Goal: Task Accomplishment & Management: Use online tool/utility

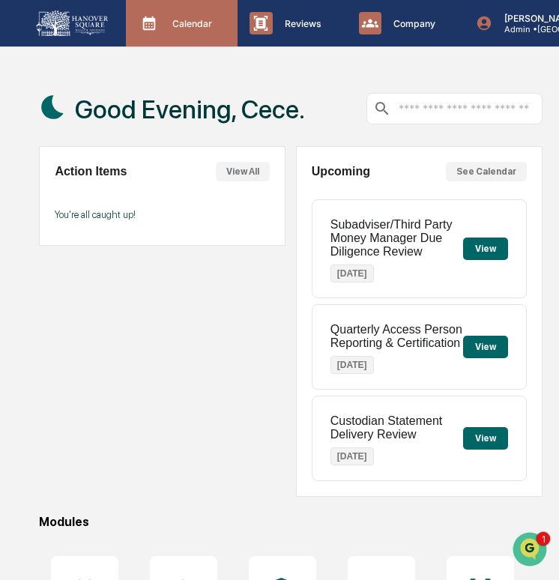
click at [163, 20] on p "Calendar" at bounding box center [189, 23] width 59 height 11
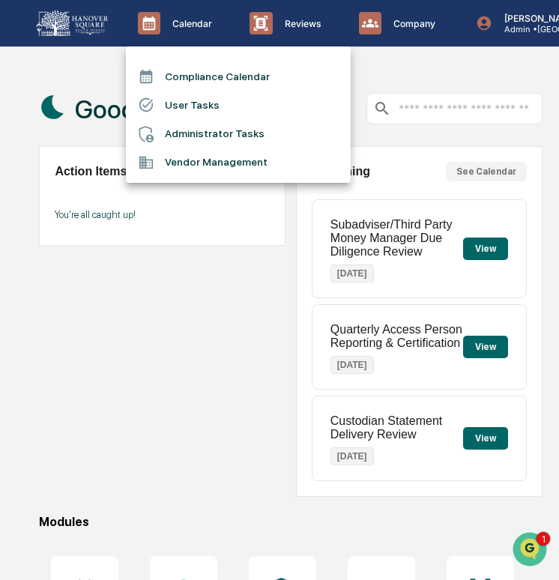
click at [197, 100] on li "User Tasks" at bounding box center [238, 105] width 225 height 28
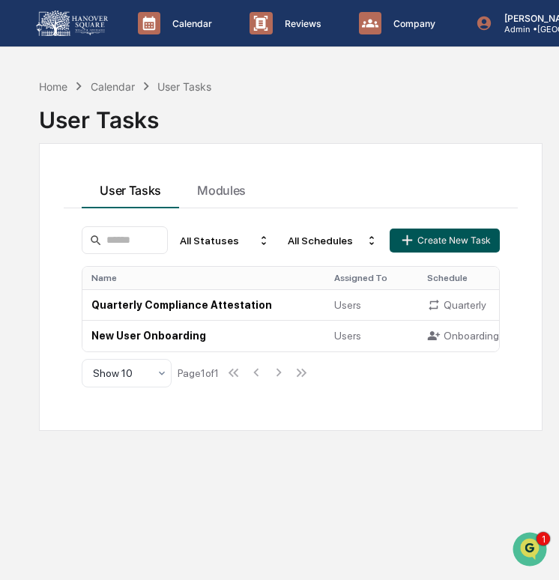
click at [422, 241] on button "Create New Task" at bounding box center [444, 241] width 109 height 24
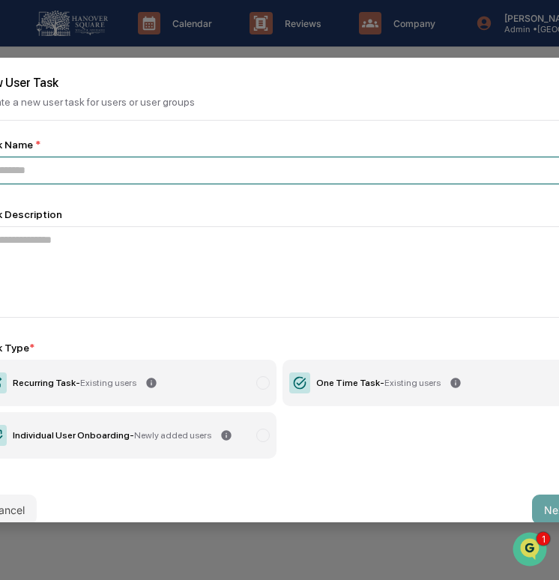
click at [298, 180] on input at bounding box center [279, 171] width 601 height 28
paste input "**********"
type input "**********"
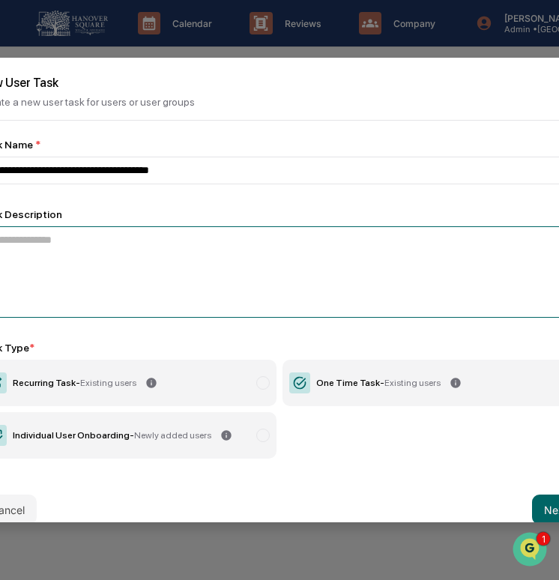
click at [268, 259] on textarea at bounding box center [279, 271] width 601 height 91
paste textarea "**********"
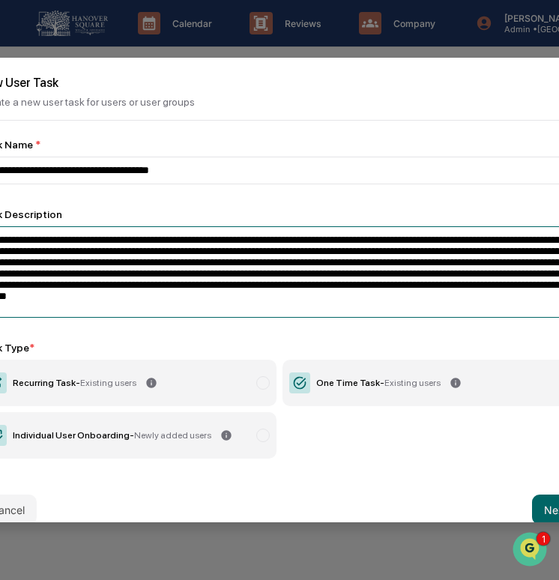
drag, startPoint x: 186, startPoint y: 247, endPoint x: 41, endPoint y: 244, distance: 144.7
click at [41, 244] on textarea "**********" at bounding box center [279, 271] width 601 height 91
paste textarea "**"
type textarea "**********"
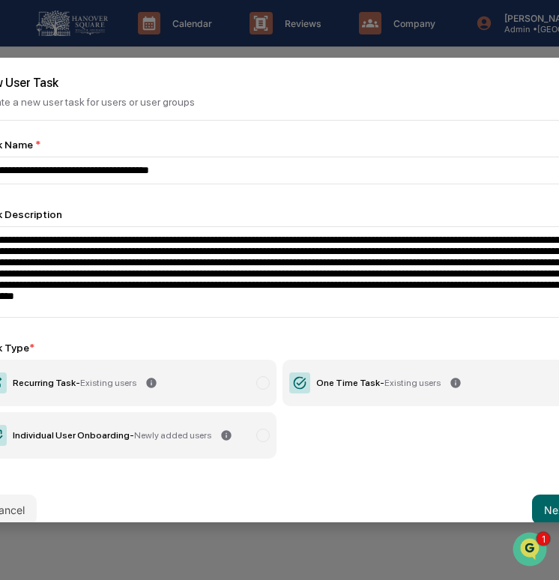
click at [336, 388] on div "One Time Task - Existing users" at bounding box center [378, 383] width 124 height 10
click at [548, 507] on button "Next" at bounding box center [556, 510] width 48 height 30
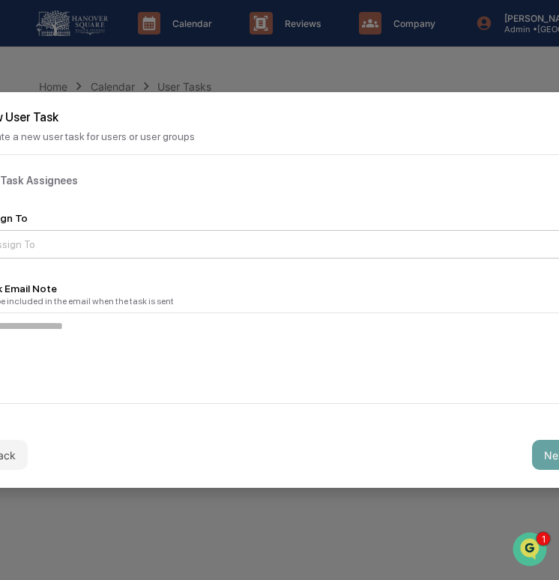
click at [307, 240] on div at bounding box center [273, 244] width 567 height 15
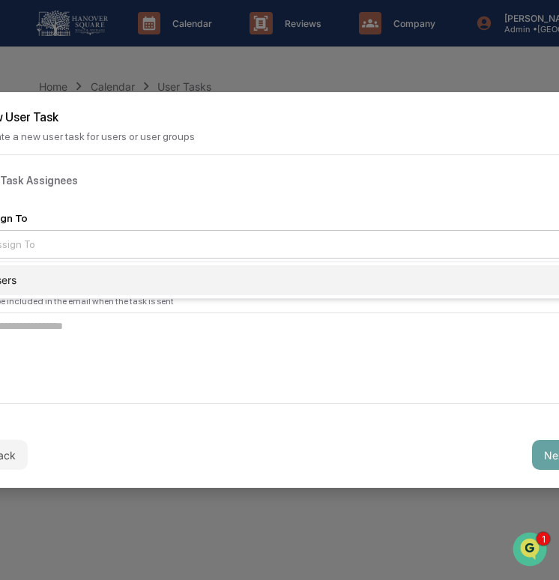
click at [302, 276] on div "Users" at bounding box center [280, 280] width 600 height 30
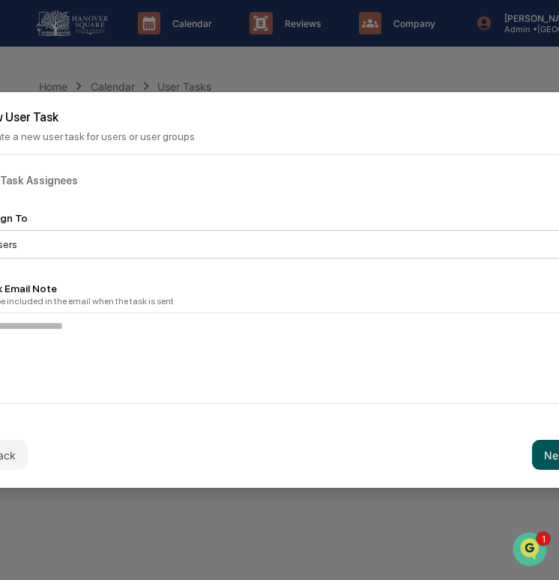
click at [541, 453] on button "Next" at bounding box center [556, 455] width 48 height 30
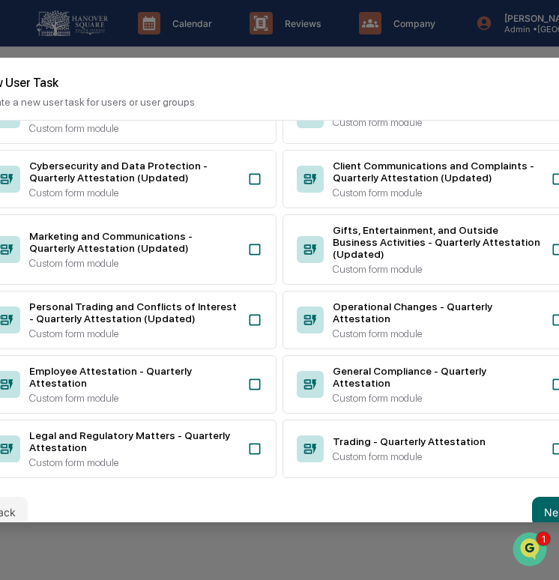
scroll to position [367, 0]
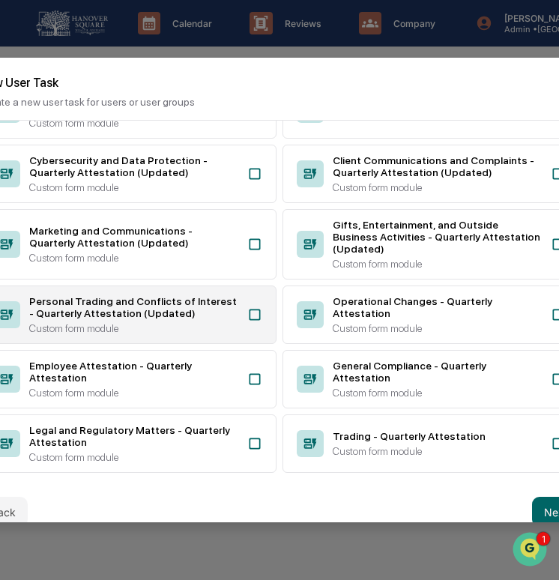
click at [238, 337] on div "Personal Trading and Conflicts of Interest - Quarterly Attestation (Updated) Cu…" at bounding box center [128, 315] width 298 height 58
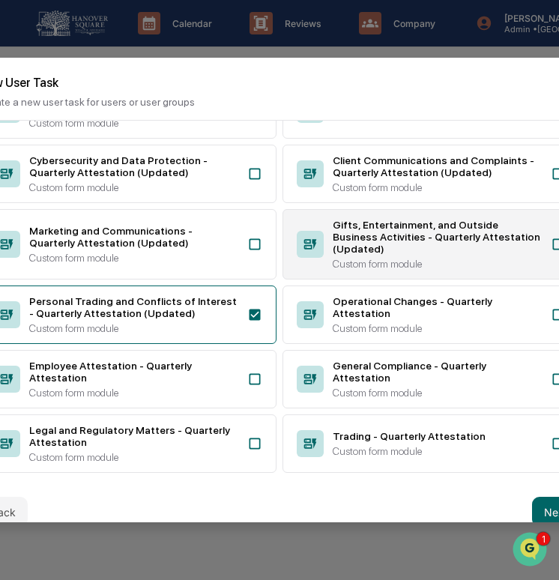
click at [320, 280] on div "Gifts, Entertainment, and Outside Business Activities - Quarterly Attestation (…" at bounding box center [432, 244] width 298 height 70
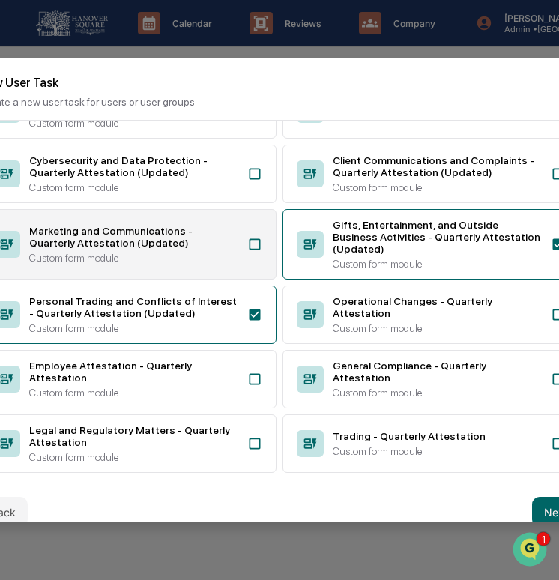
click at [225, 264] on div "Custom form module" at bounding box center [133, 258] width 209 height 12
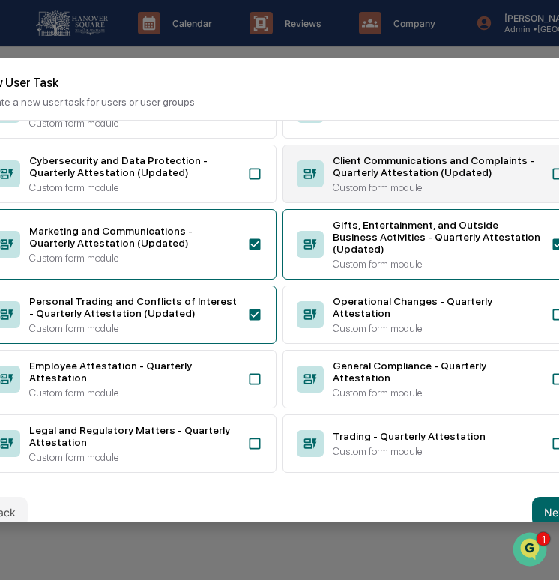
click at [379, 178] on div "Client Communications and Complaints - Quarterly Attestation (Updated)" at bounding box center [437, 166] width 209 height 24
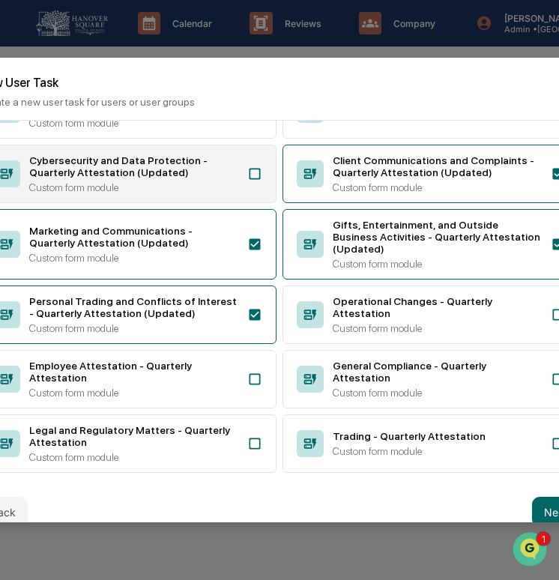
click at [218, 178] on div "Cybersecurity and Data Protection - Quarterly Attestation (Updated)" at bounding box center [133, 166] width 209 height 24
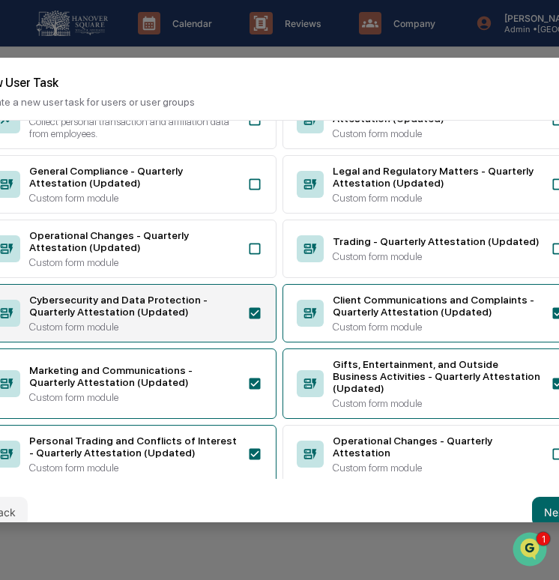
scroll to position [216, 0]
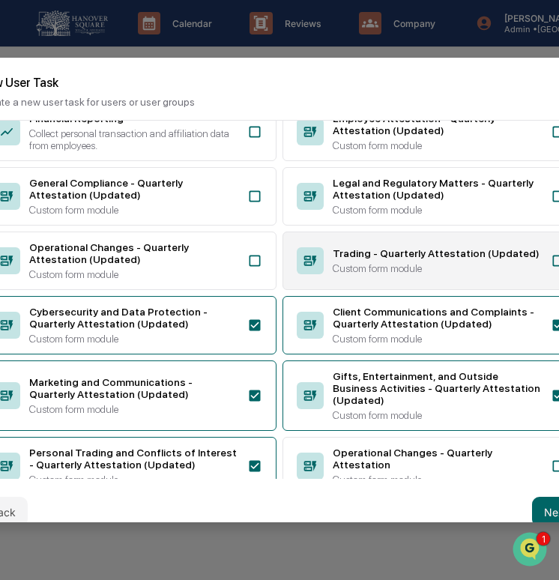
click at [359, 259] on div "Trading - Quarterly Attestation (Updated)" at bounding box center [437, 253] width 209 height 12
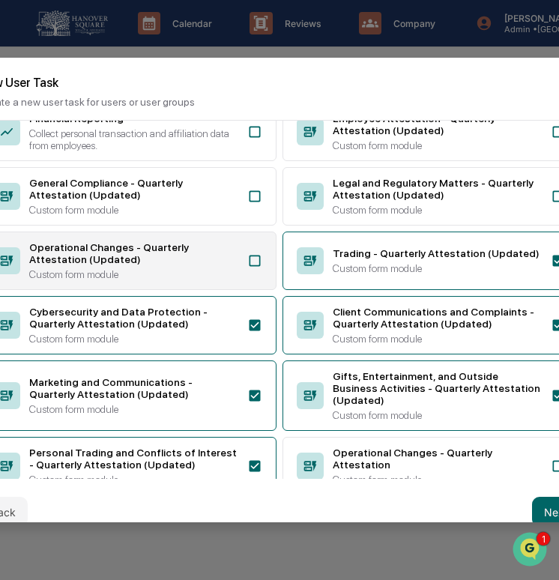
click at [206, 265] on div "Operational Changes - Quarterly Attestation (Updated)" at bounding box center [133, 253] width 209 height 24
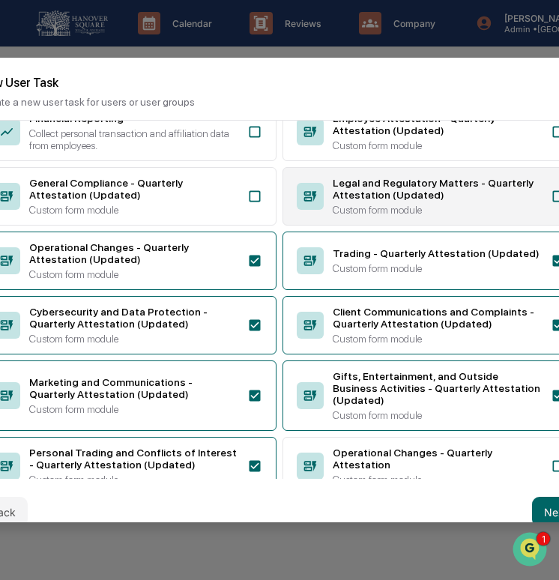
click at [357, 201] on div "Legal and Regulatory Matters - Quarterly Attestation (Updated)" at bounding box center [437, 189] width 209 height 24
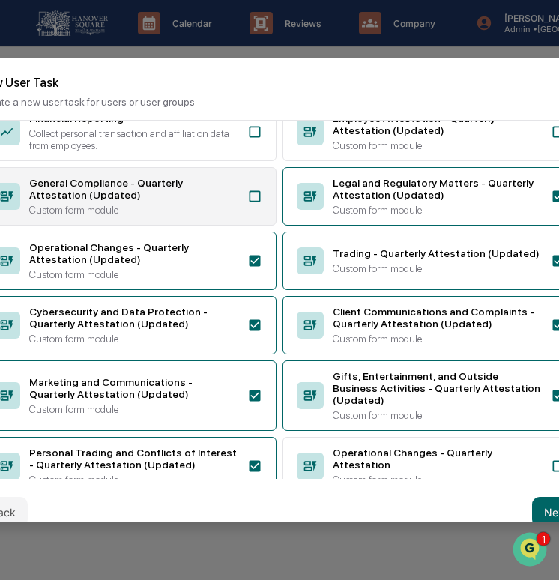
click at [209, 201] on div "General Compliance - Quarterly Attestation (Updated)" at bounding box center [133, 189] width 209 height 24
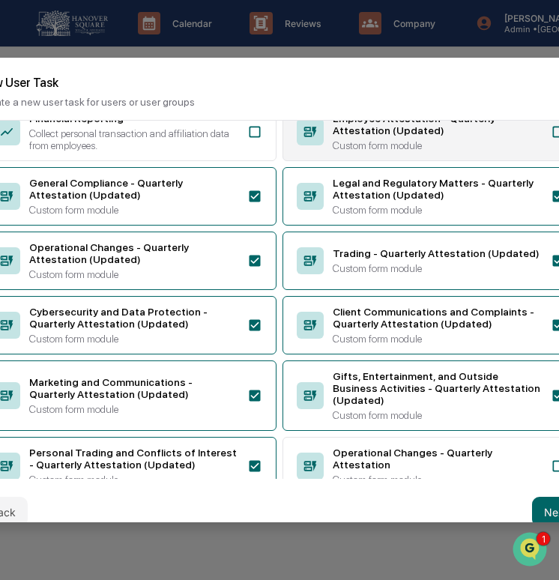
click at [344, 161] on div "Employee Attestation - Quarterly Attestation (Updated) Custom form module" at bounding box center [432, 132] width 298 height 58
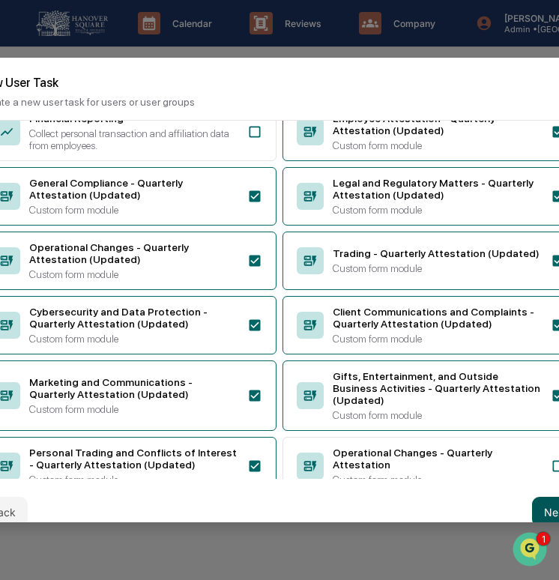
click at [542, 502] on button "Next" at bounding box center [556, 512] width 48 height 30
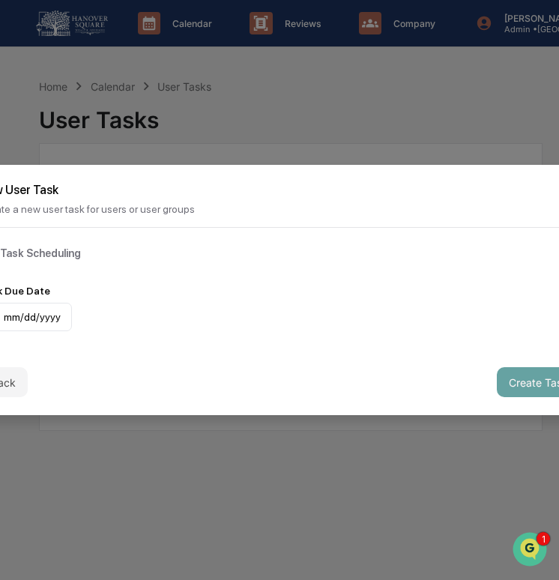
scroll to position [0, 0]
click at [40, 310] on div "mm/dd/yyyy" at bounding box center [25, 317] width 93 height 28
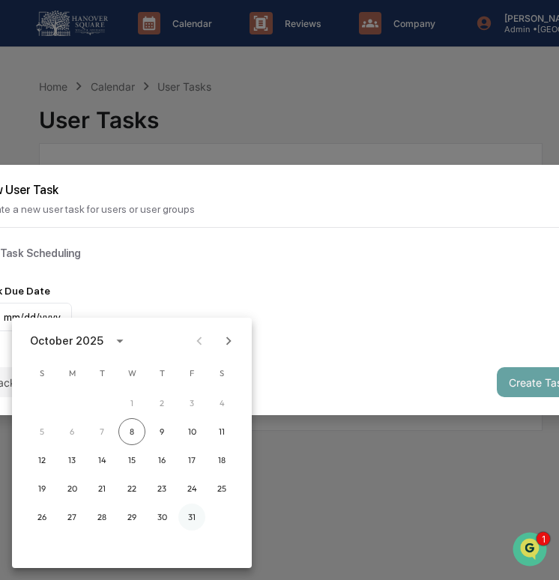
click at [188, 522] on button "31" at bounding box center [191, 517] width 27 height 27
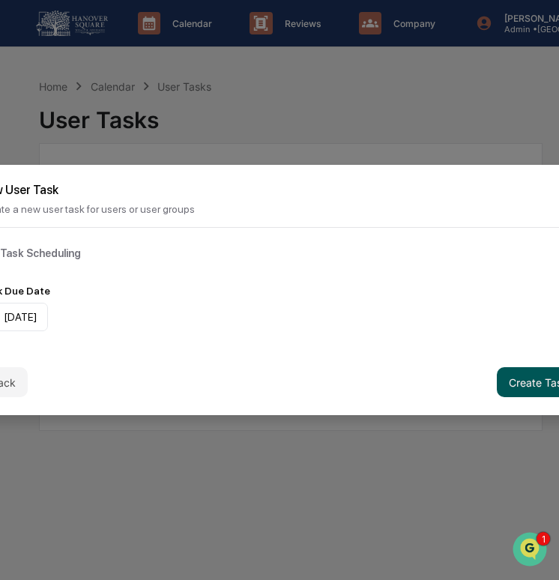
click at [501, 376] on button "Create Task" at bounding box center [538, 382] width 83 height 30
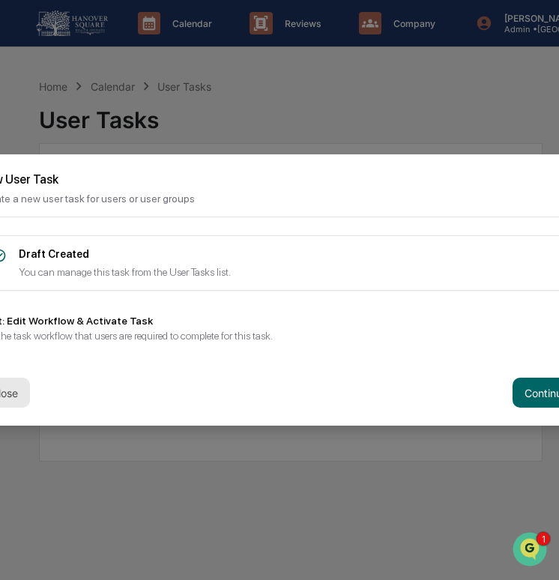
click at [8, 394] on button "Close" at bounding box center [4, 393] width 51 height 30
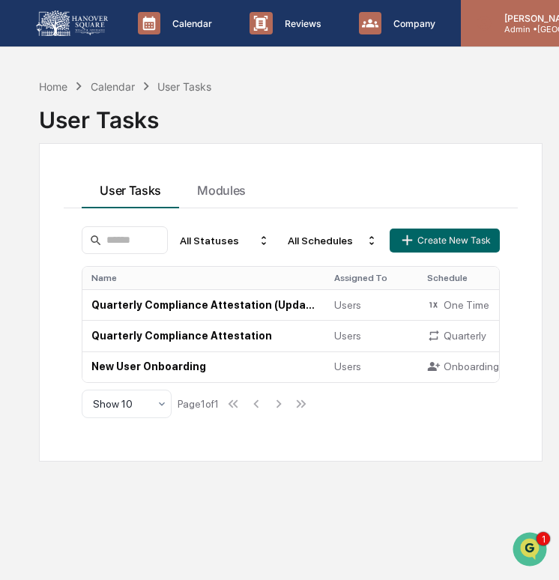
click at [494, 30] on p "Admin • [GEOGRAPHIC_DATA] Wealth Advisors" at bounding box center [561, 29] width 139 height 10
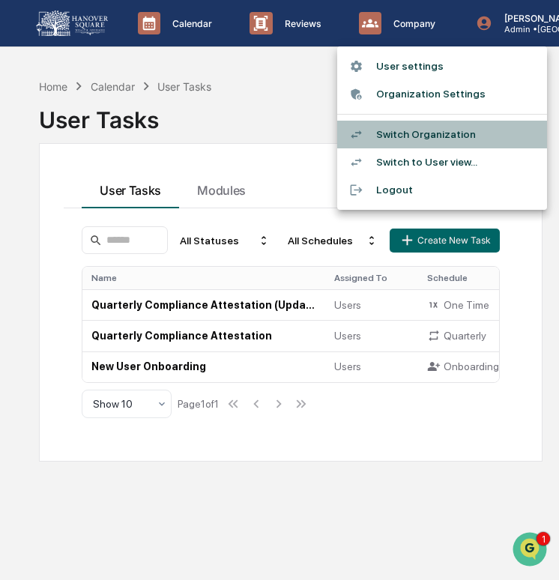
click at [457, 127] on li "Switch Organization" at bounding box center [442, 135] width 210 height 28
